Goal: Task Accomplishment & Management: Manage account settings

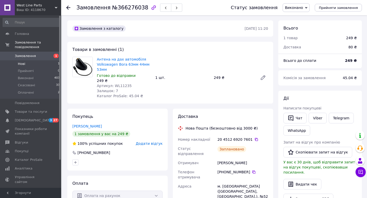
click at [43, 64] on li "Нові 1" at bounding box center [31, 63] width 63 height 7
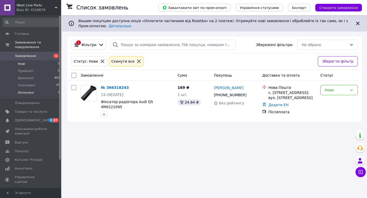
click at [43, 93] on li "Оплачені 2" at bounding box center [31, 94] width 63 height 10
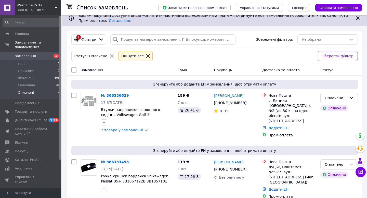
scroll to position [5, 0]
click at [142, 131] on link "2 товара у замовленні" at bounding box center [122, 130] width 42 height 4
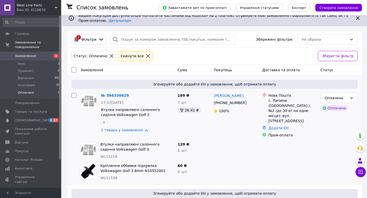
click at [57, 8] on icon at bounding box center [56, 7] width 3 height 3
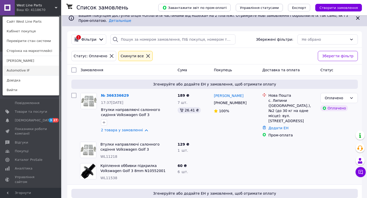
click at [35, 71] on link "Automotive IF" at bounding box center [31, 71] width 56 height 10
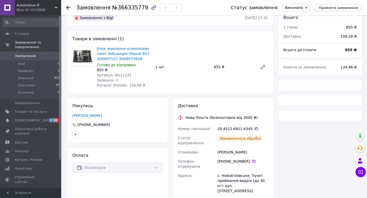
scroll to position [35, 0]
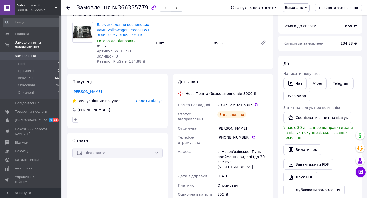
click at [57, 9] on div "Ваш ID: 4122806" at bounding box center [39, 10] width 45 height 5
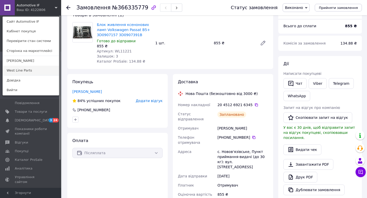
click at [27, 72] on link "West Line Parts" at bounding box center [31, 71] width 56 height 10
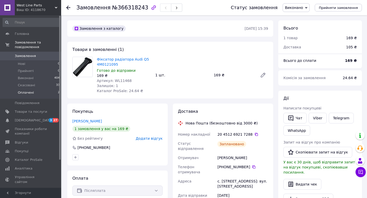
click at [45, 95] on li "Оплачені 2" at bounding box center [31, 94] width 63 height 10
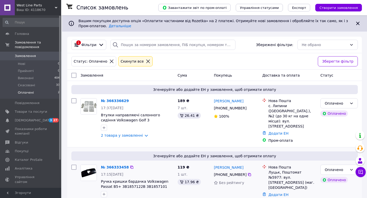
scroll to position [5, 0]
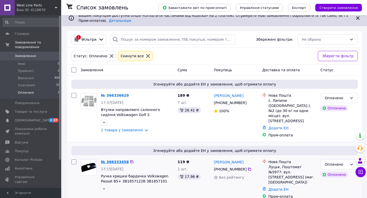
click at [120, 160] on link "№ 366333458" at bounding box center [115, 162] width 28 height 4
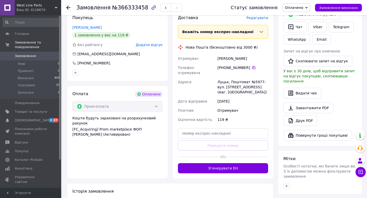
scroll to position [121, 0]
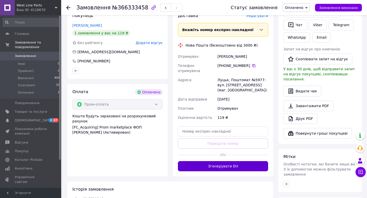
click at [241, 161] on button "Згенерувати ЕН" at bounding box center [223, 166] width 90 height 10
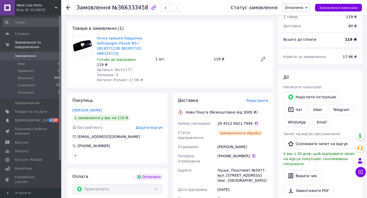
scroll to position [16, 0]
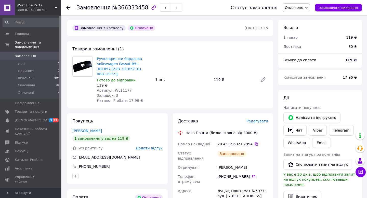
click at [255, 145] on icon at bounding box center [256, 144] width 4 height 4
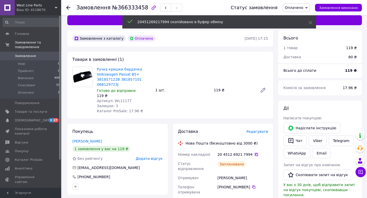
scroll to position [0, 0]
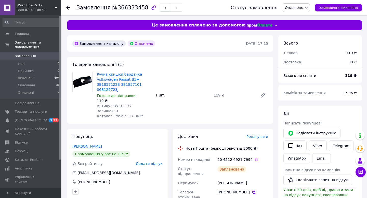
click at [301, 7] on span "Оплачено" at bounding box center [294, 8] width 18 height 4
click at [303, 25] on li "Виконано" at bounding box center [296, 26] width 27 height 8
